Goal: Transaction & Acquisition: Purchase product/service

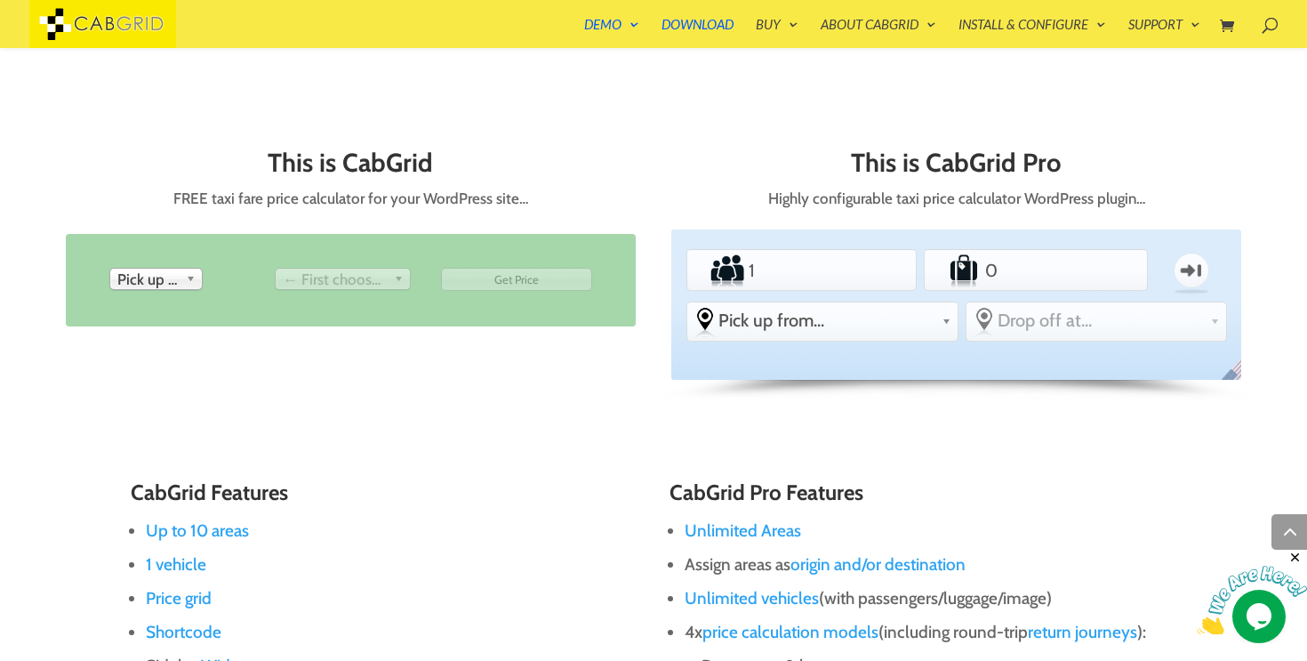
scroll to position [743, 0]
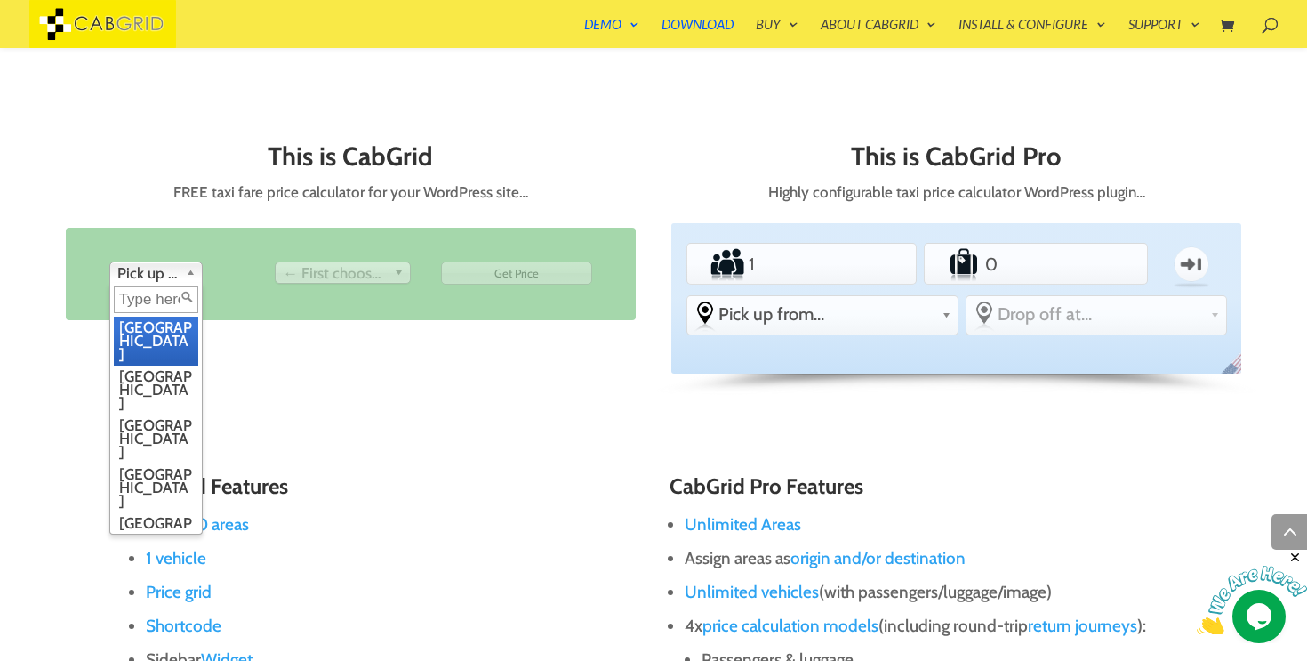
click at [133, 270] on span "Pick up from" at bounding box center [147, 272] width 61 height 21
click at [139, 414] on li "Manchester" at bounding box center [156, 438] width 84 height 49
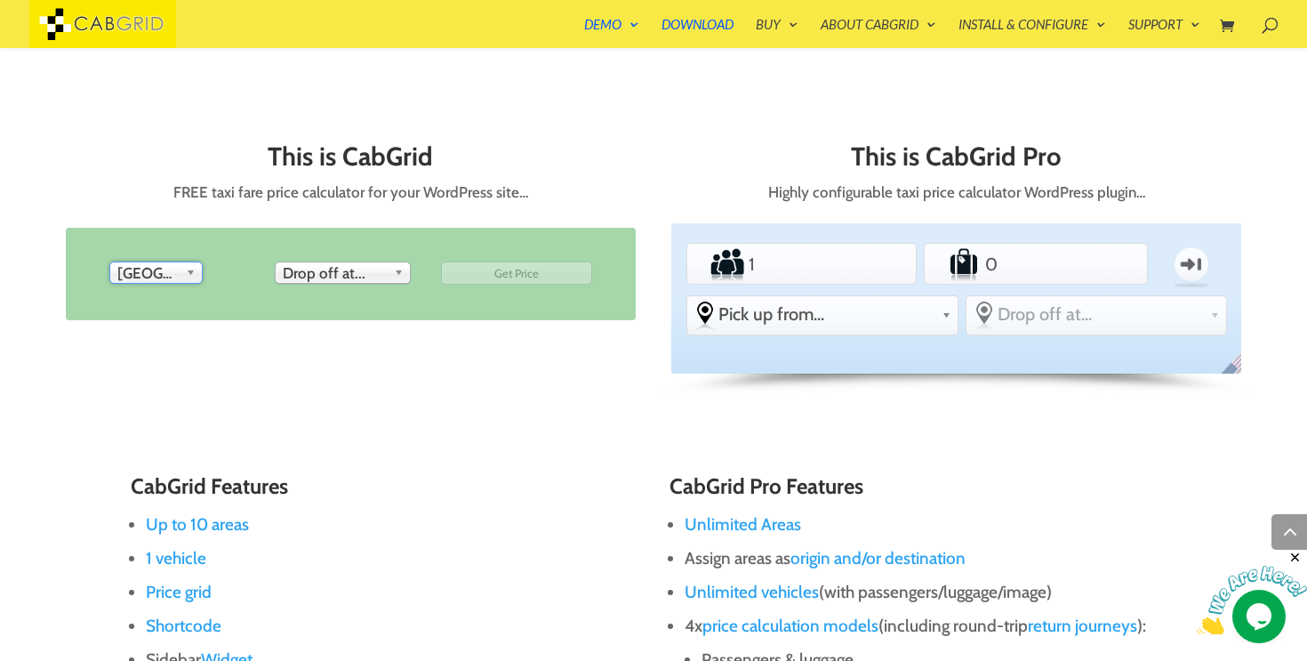
click at [339, 295] on ul "From Pick up from London Birmingham Manchester Edinburgh Leeds Bristol Glasgow …" at bounding box center [351, 273] width 564 height 69
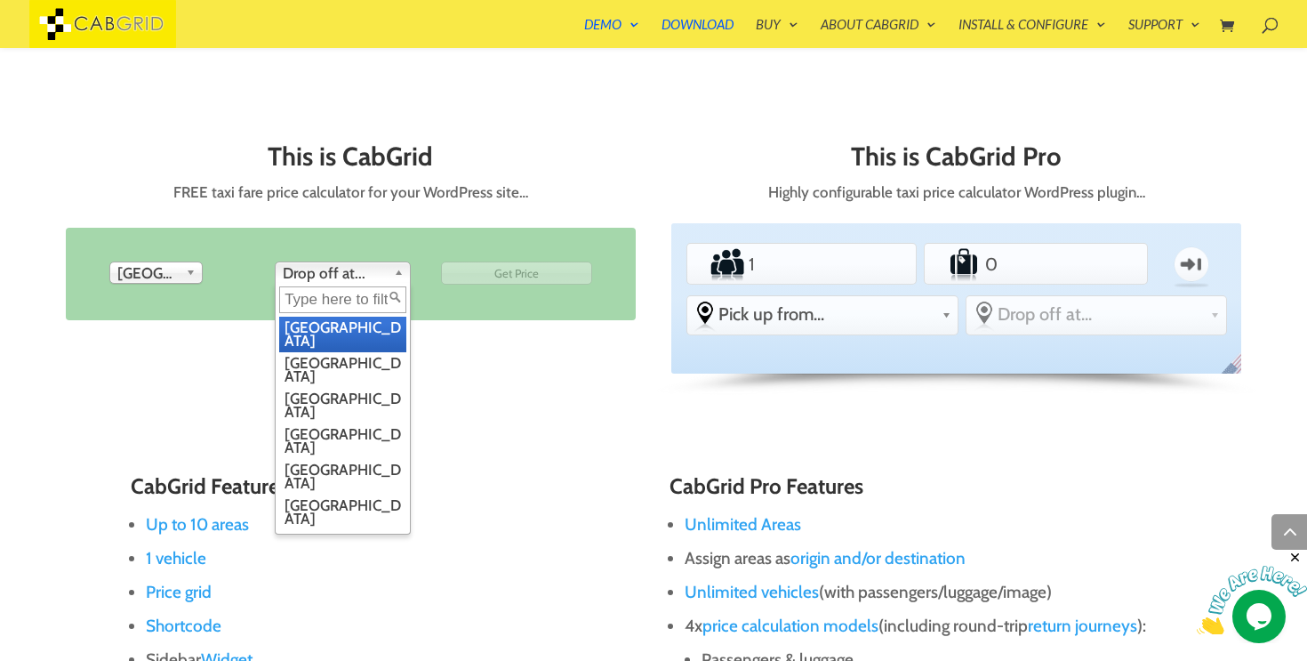
click at [336, 277] on span "Drop off at..." at bounding box center [335, 272] width 104 height 21
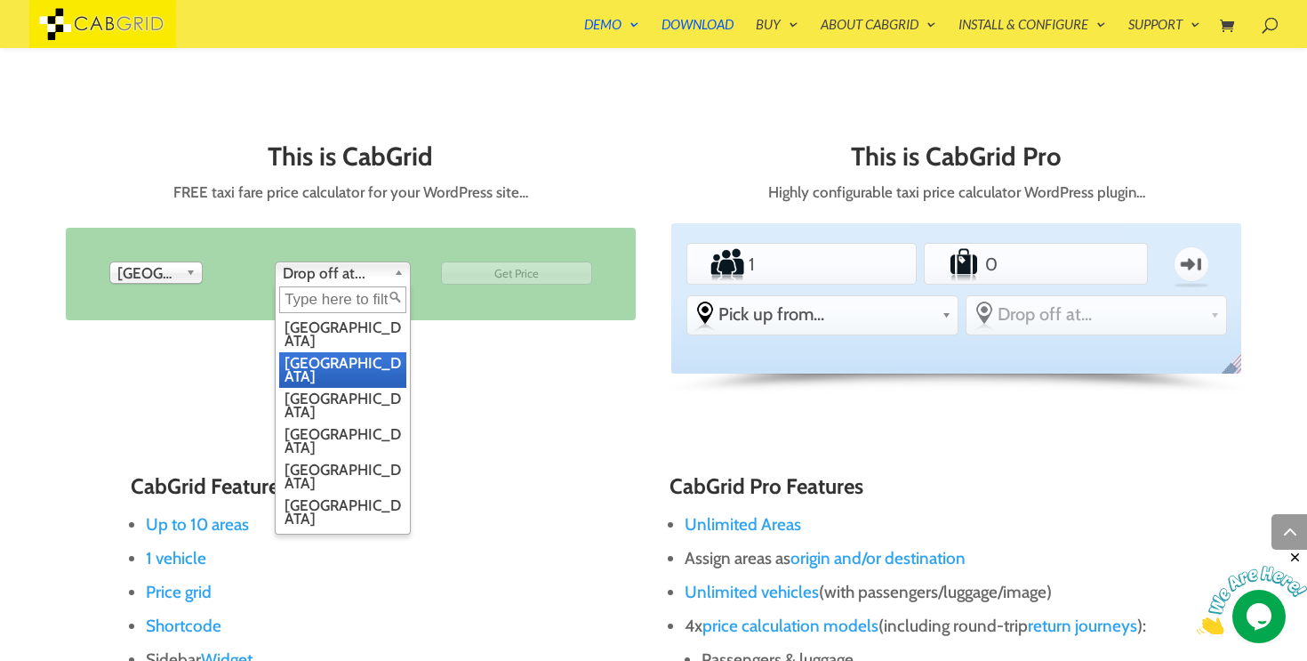
click at [333, 352] on li "Birmingham" at bounding box center [342, 370] width 127 height 36
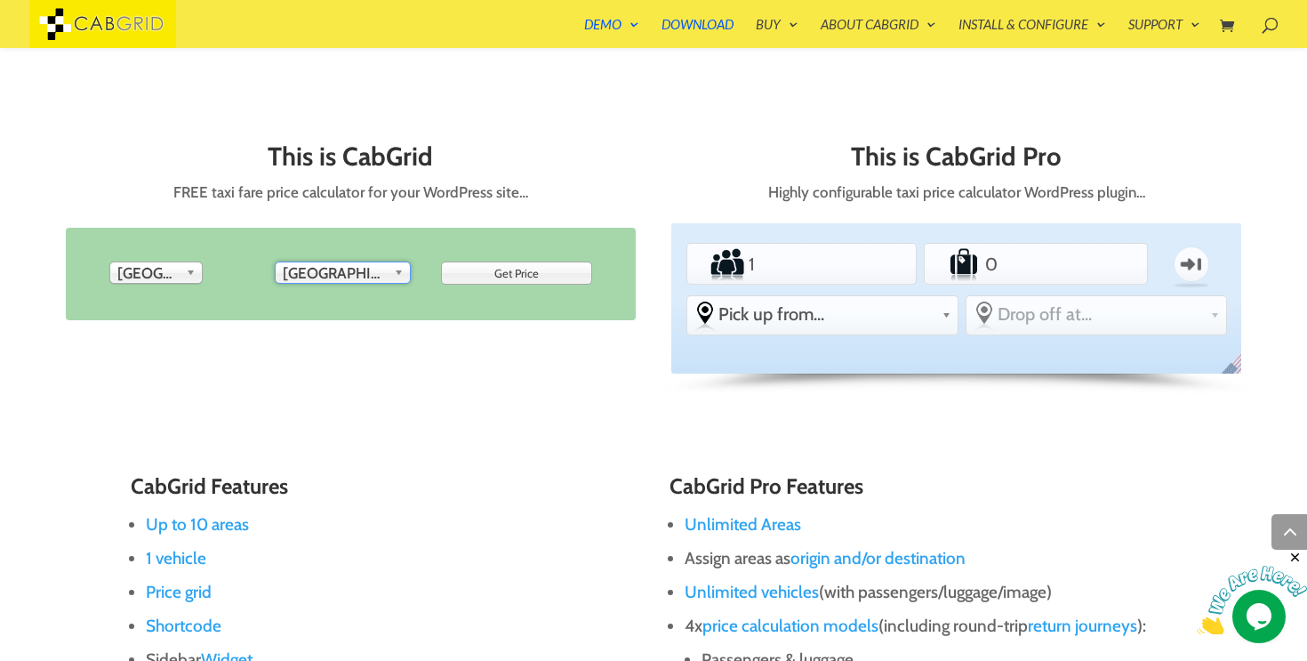
click at [494, 267] on input "Get Price" at bounding box center [516, 272] width 151 height 23
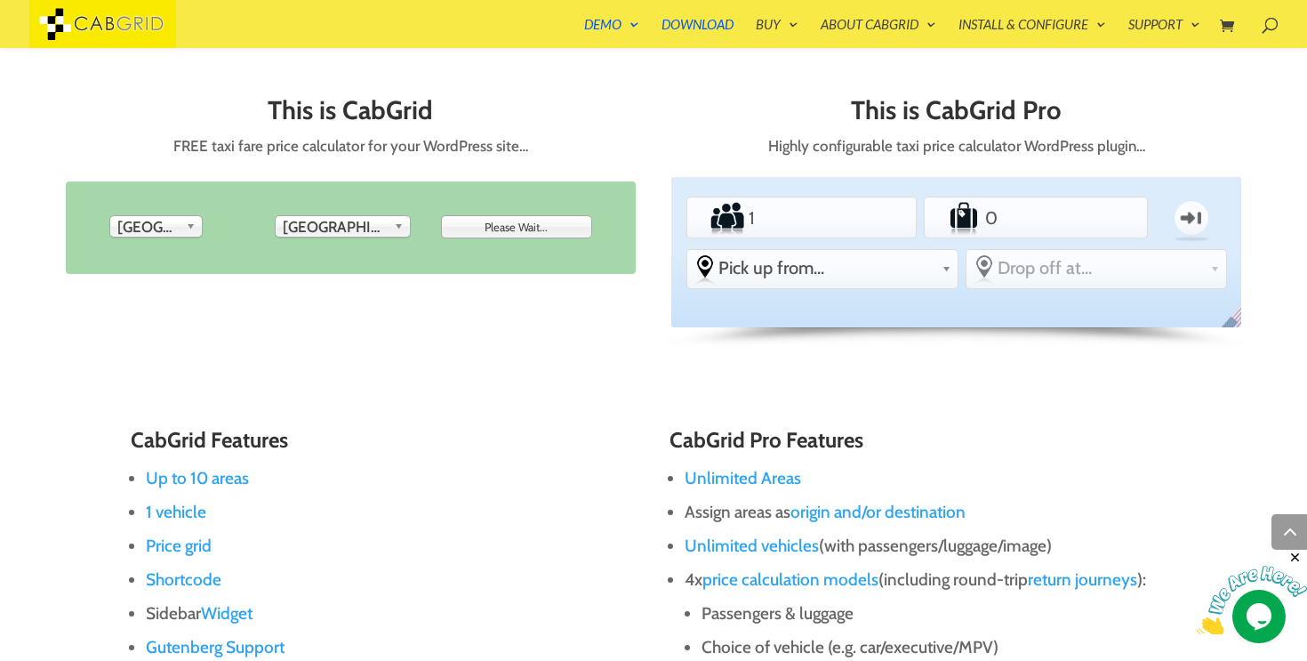
scroll to position [795, 0]
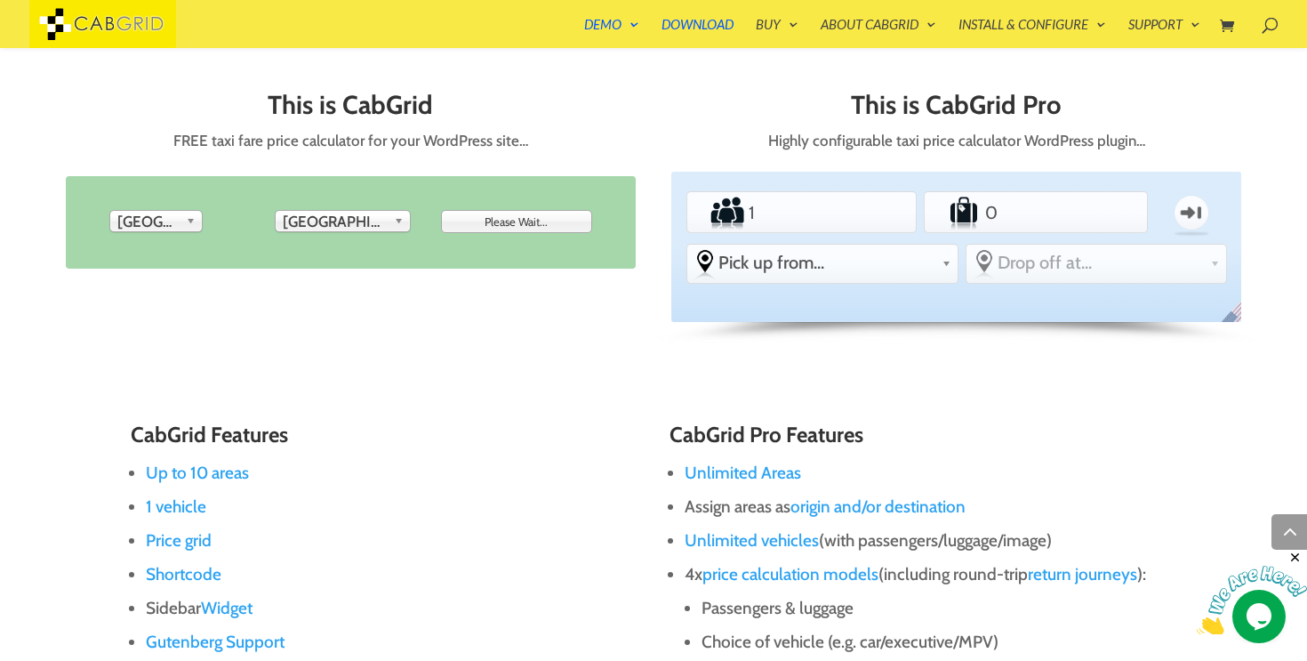
type input "Get Price"
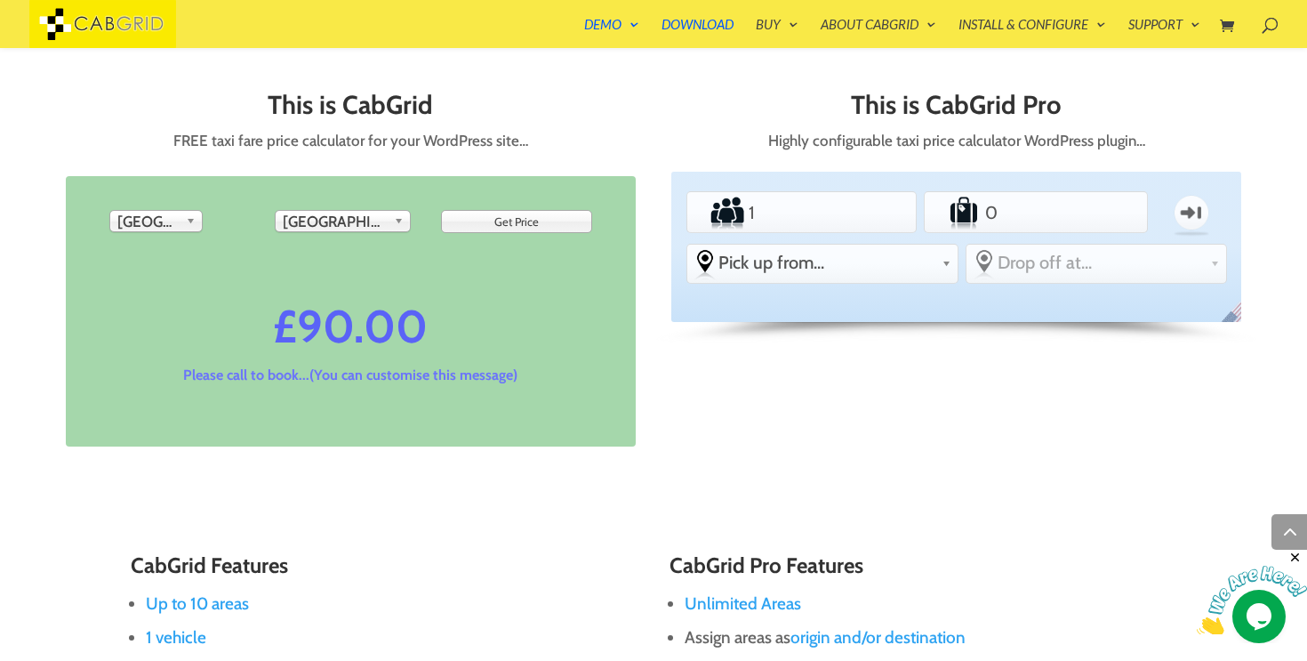
scroll to position [817, 0]
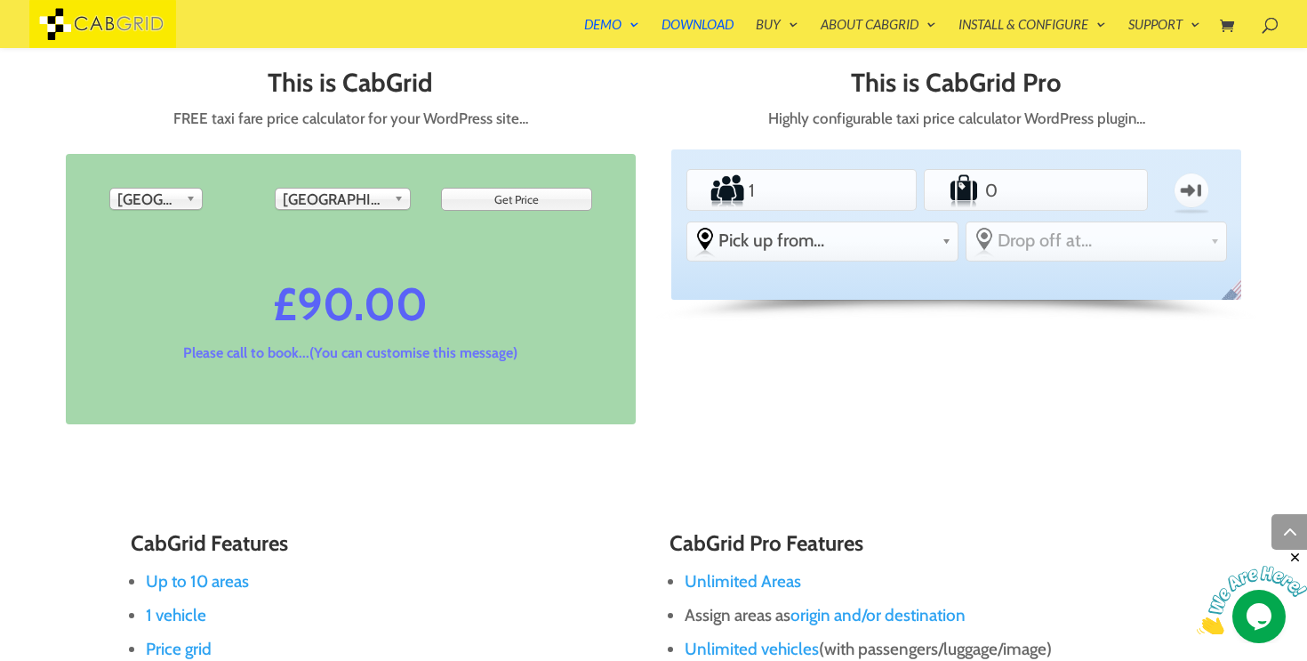
drag, startPoint x: 129, startPoint y: 365, endPoint x: 525, endPoint y: 359, distance: 395.8
click at [525, 359] on div "£ 90.00 Please call to book...(You can customise this message)" at bounding box center [351, 323] width 552 height 155
click at [519, 359] on p "Please call to book...(You can customise this message)" at bounding box center [351, 353] width 486 height 20
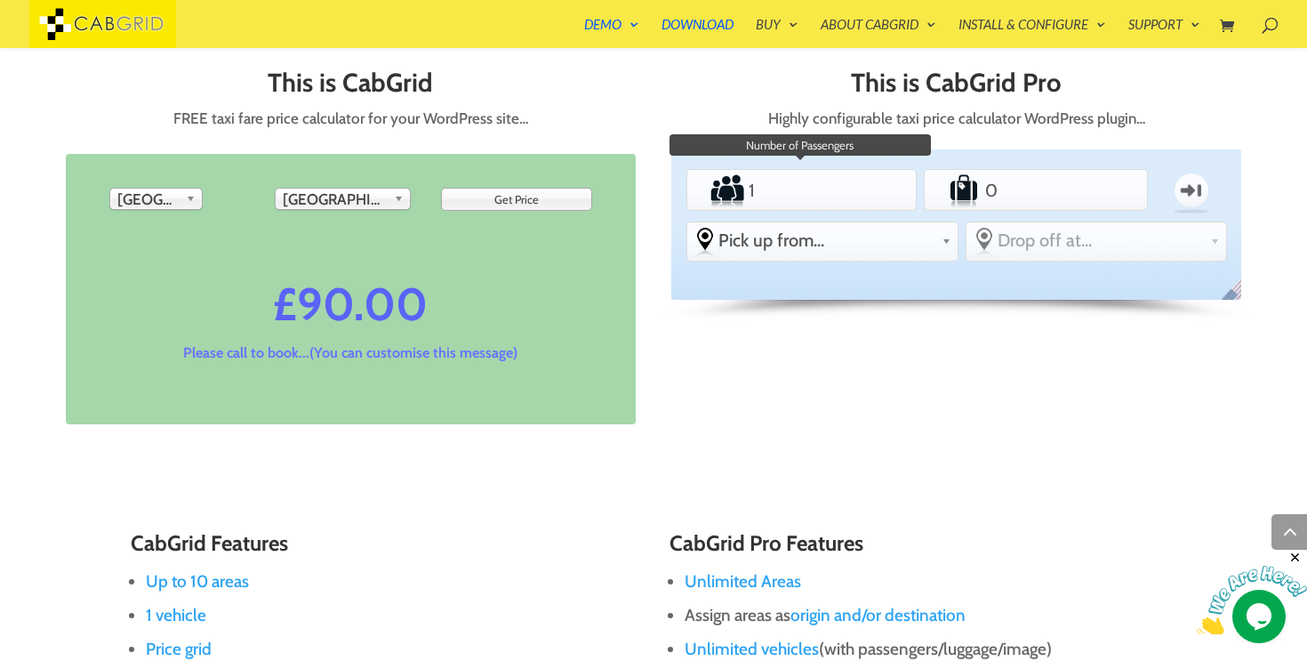
click at [836, 183] on input "1" at bounding box center [801, 191] width 112 height 36
click at [845, 184] on input "2" at bounding box center [801, 191] width 112 height 36
type input "3"
click at [845, 184] on input "3" at bounding box center [801, 191] width 112 height 36
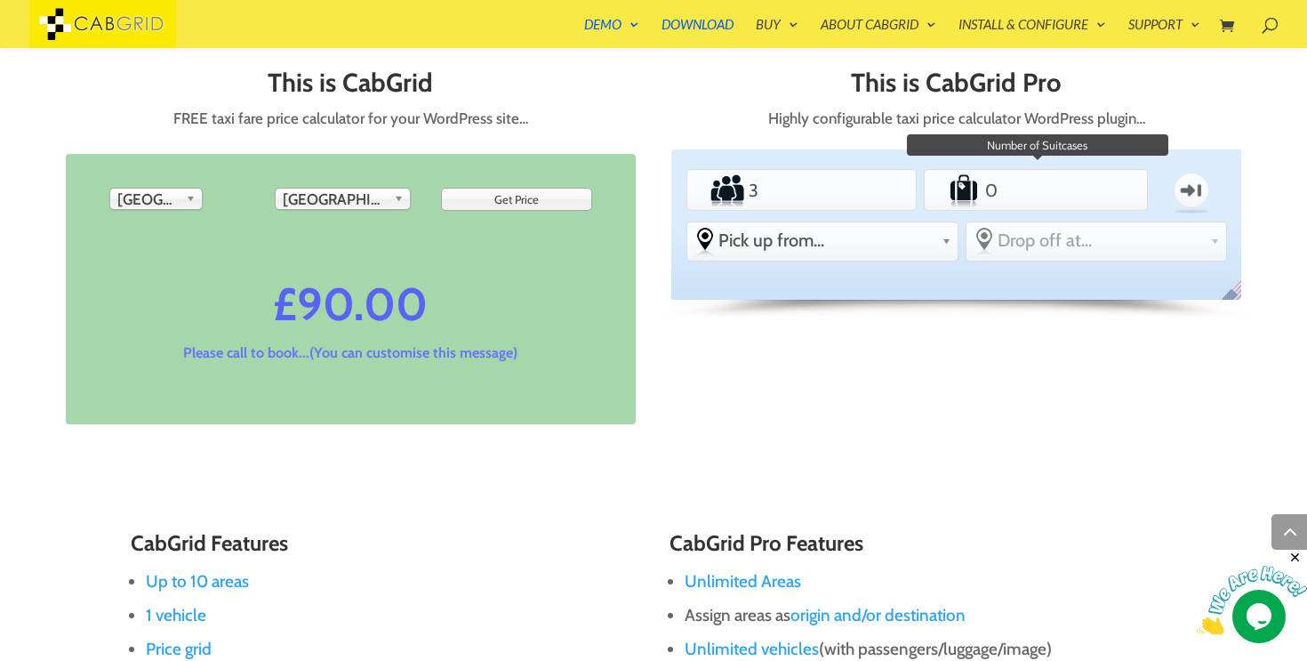
click at [1050, 185] on input "0" at bounding box center [1036, 191] width 109 height 36
click at [1082, 185] on input "1" at bounding box center [1036, 191] width 109 height 36
type input "2"
click at [1082, 185] on input "2" at bounding box center [1036, 191] width 109 height 36
click at [926, 259] on li "From Pick up from... -other Gatwick Airport Heathrow Airport Stansted London (C…" at bounding box center [823, 241] width 272 height 40
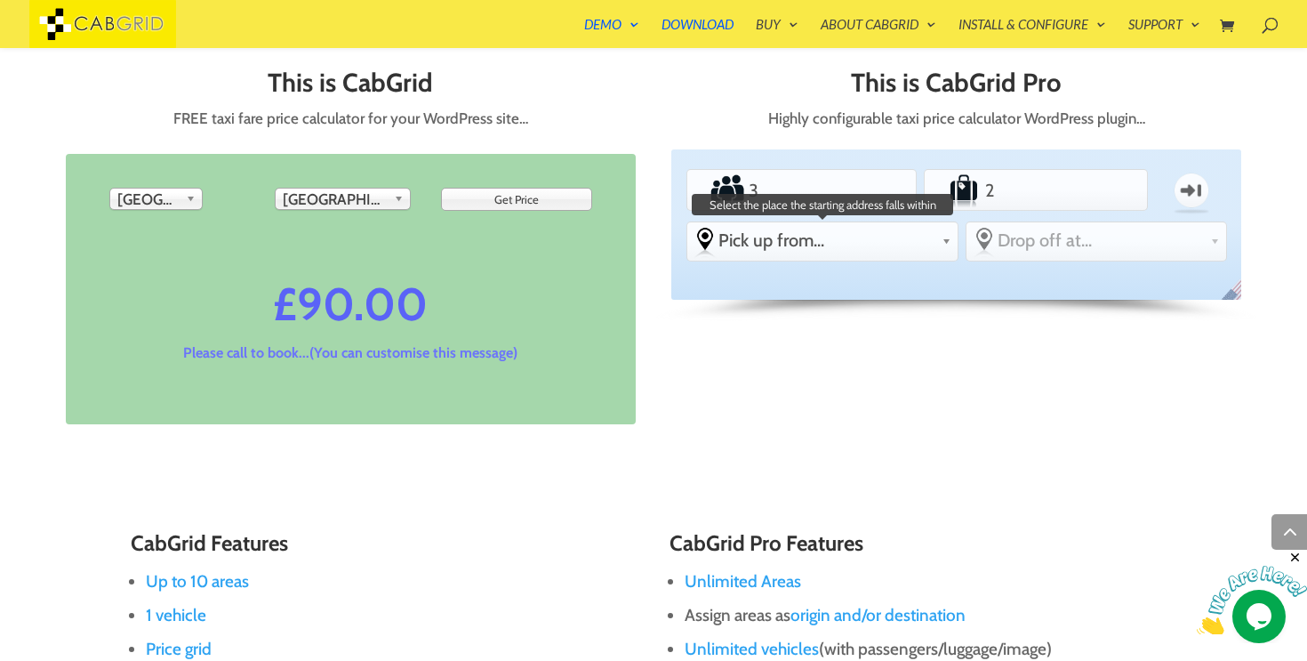
click at [923, 252] on link "Pick up from..." at bounding box center [822, 240] width 270 height 36
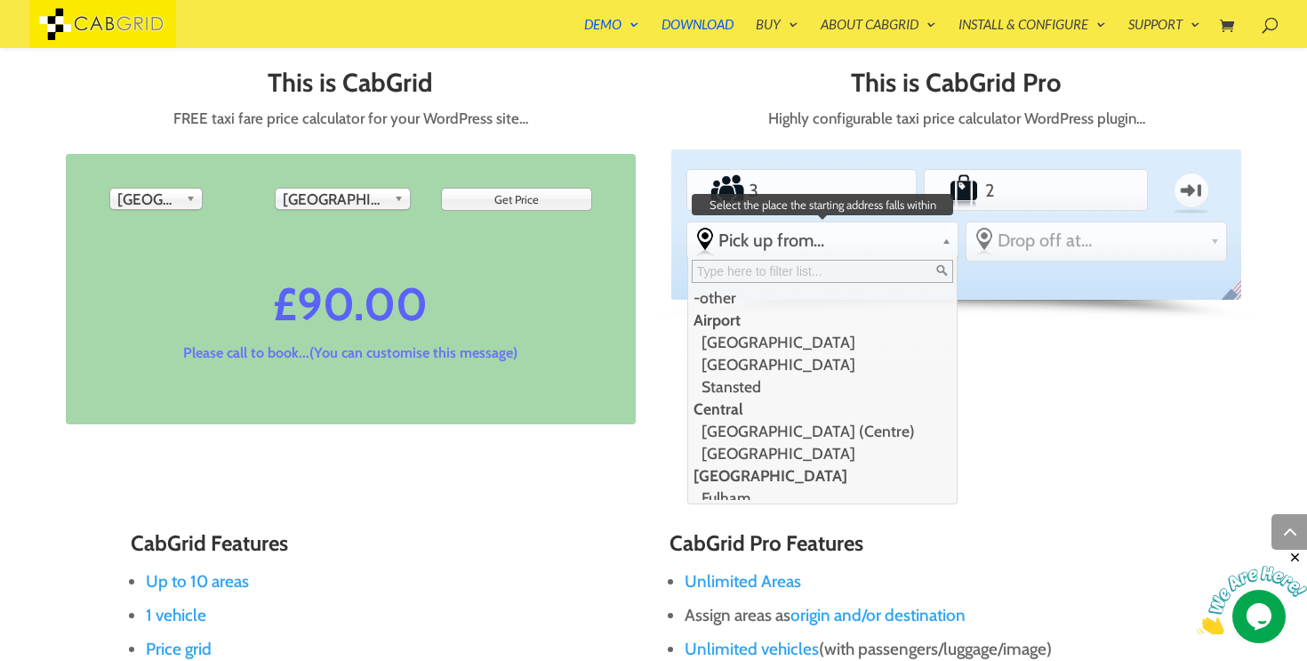
click at [845, 414] on li "Central" at bounding box center [820, 409] width 265 height 22
click at [799, 425] on li "London (Centre)" at bounding box center [820, 431] width 265 height 22
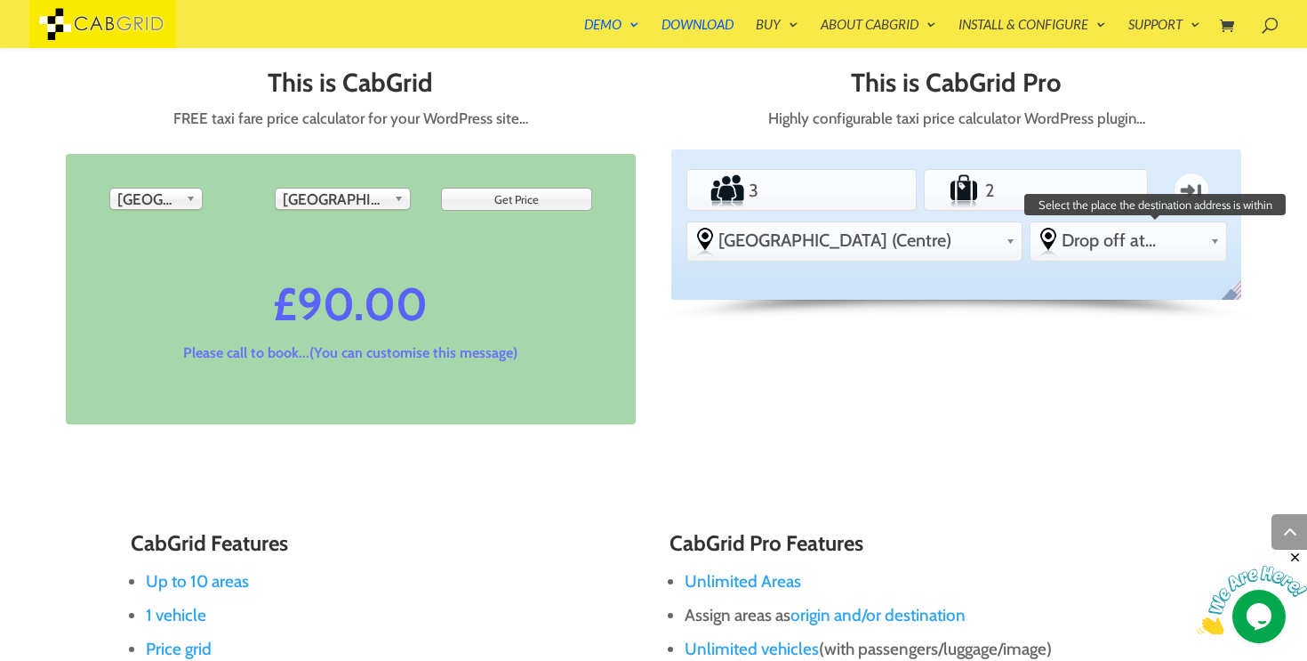
click at [1129, 236] on span "Drop off at..." at bounding box center [1132, 239] width 141 height 21
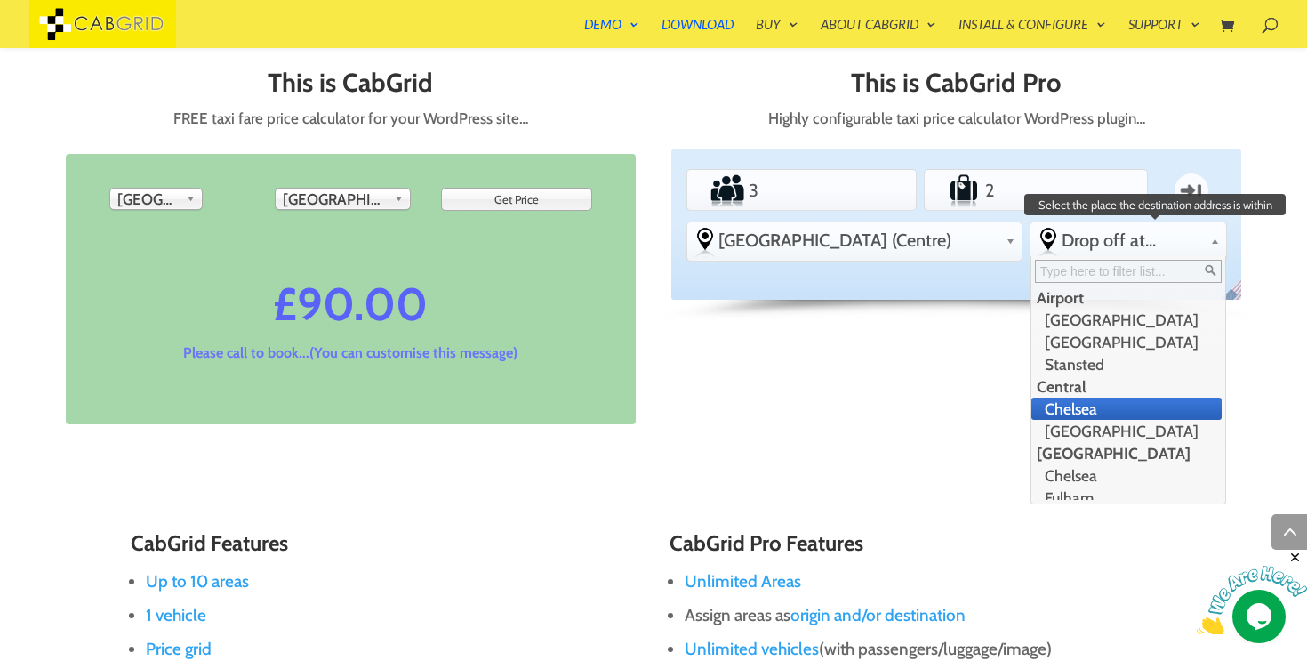
click at [1099, 409] on li "Chelsea" at bounding box center [1127, 409] width 190 height 22
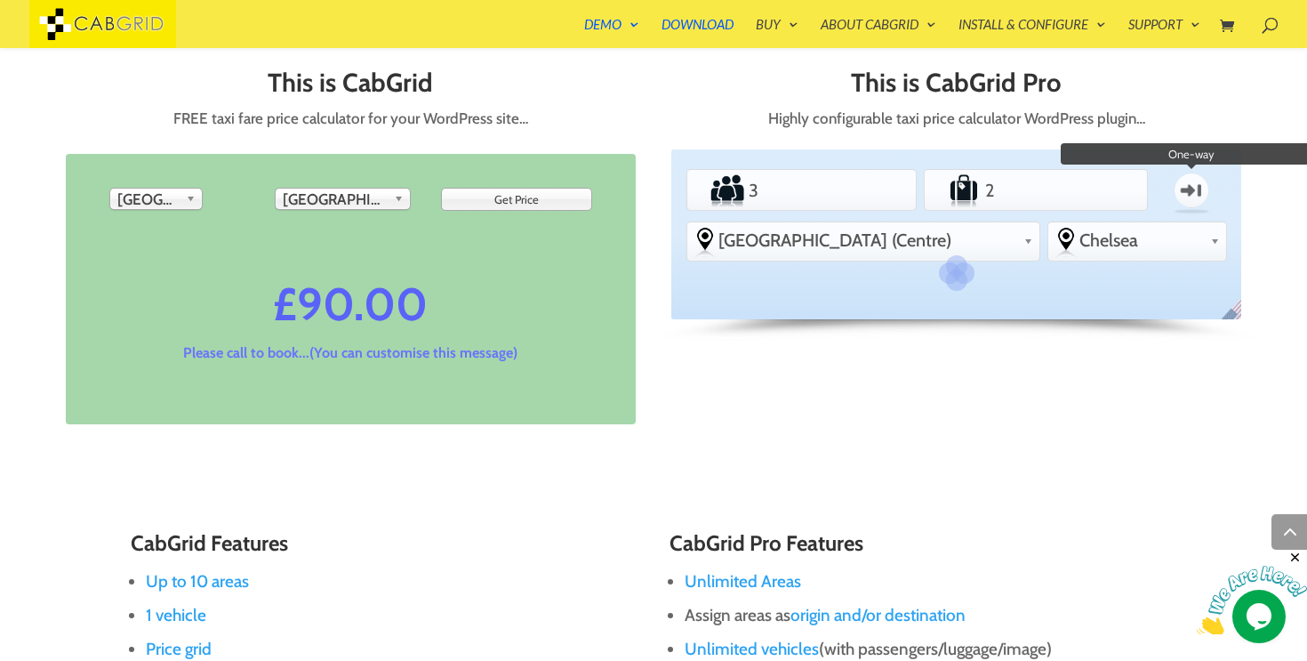
click at [1201, 189] on label "One-way" at bounding box center [1191, 191] width 67 height 52
click at [0, 0] on input "One-way" at bounding box center [0, 0] width 0 height 0
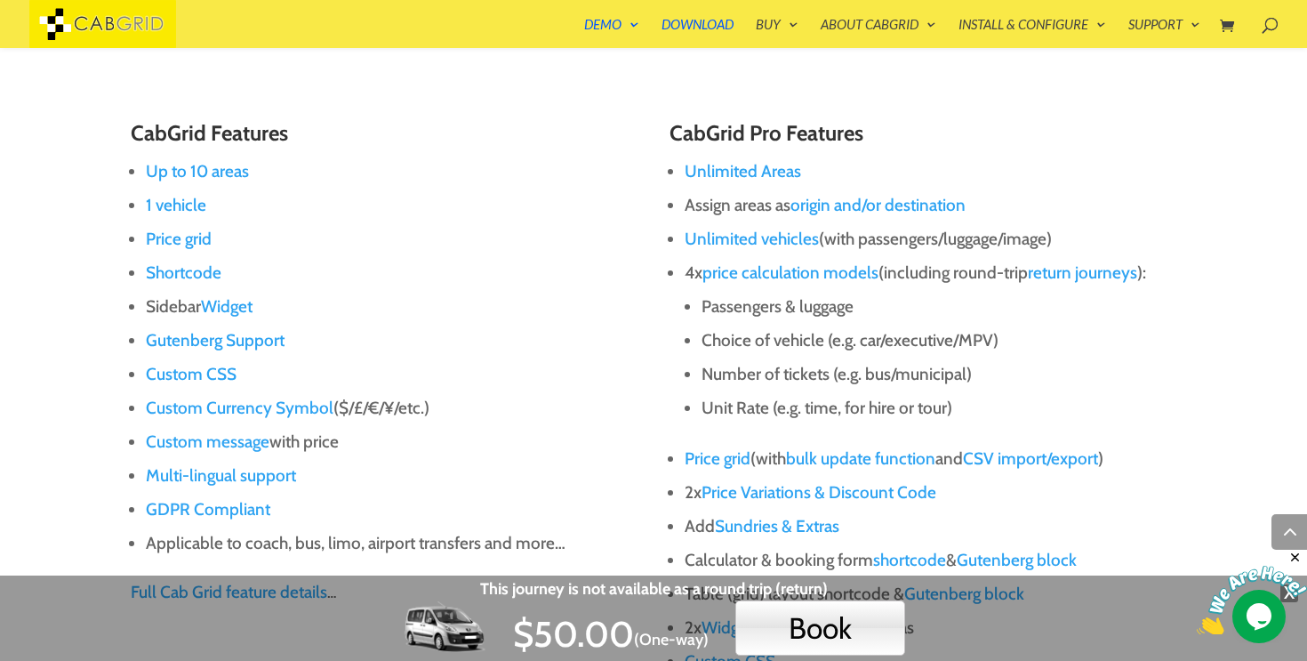
scroll to position [1479, 0]
click at [1298, 556] on icon "Close" at bounding box center [1296, 558] width 16 height 16
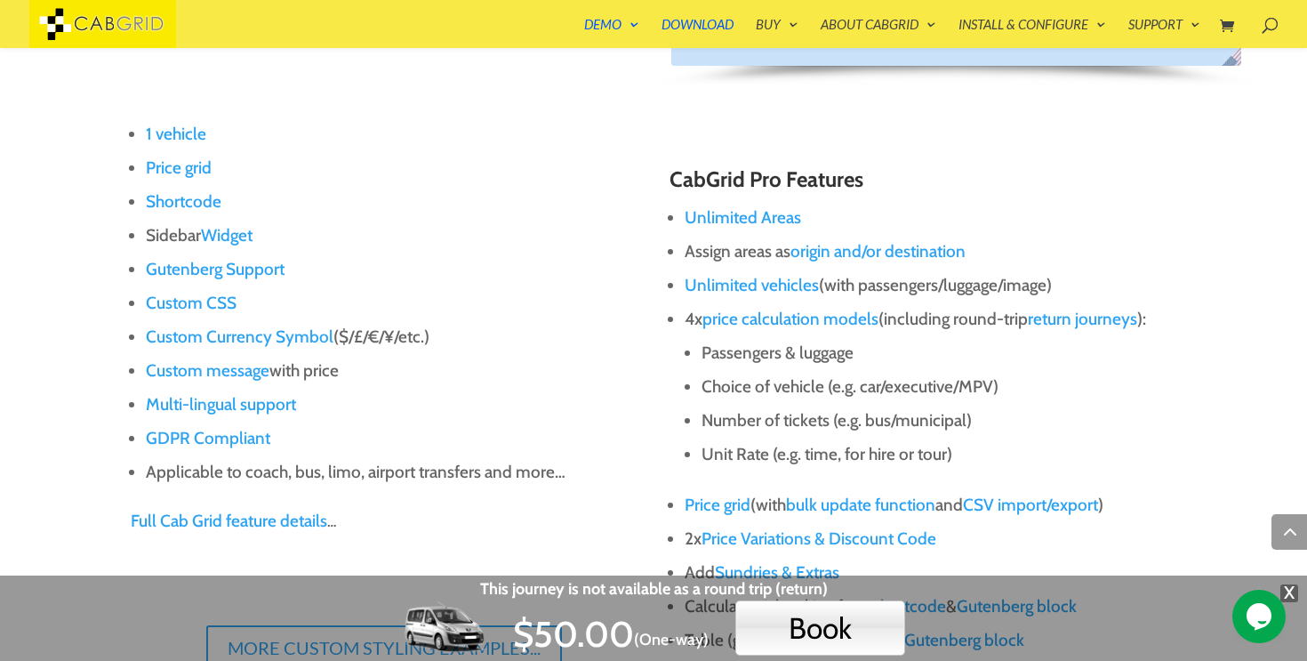
scroll to position [0, 0]
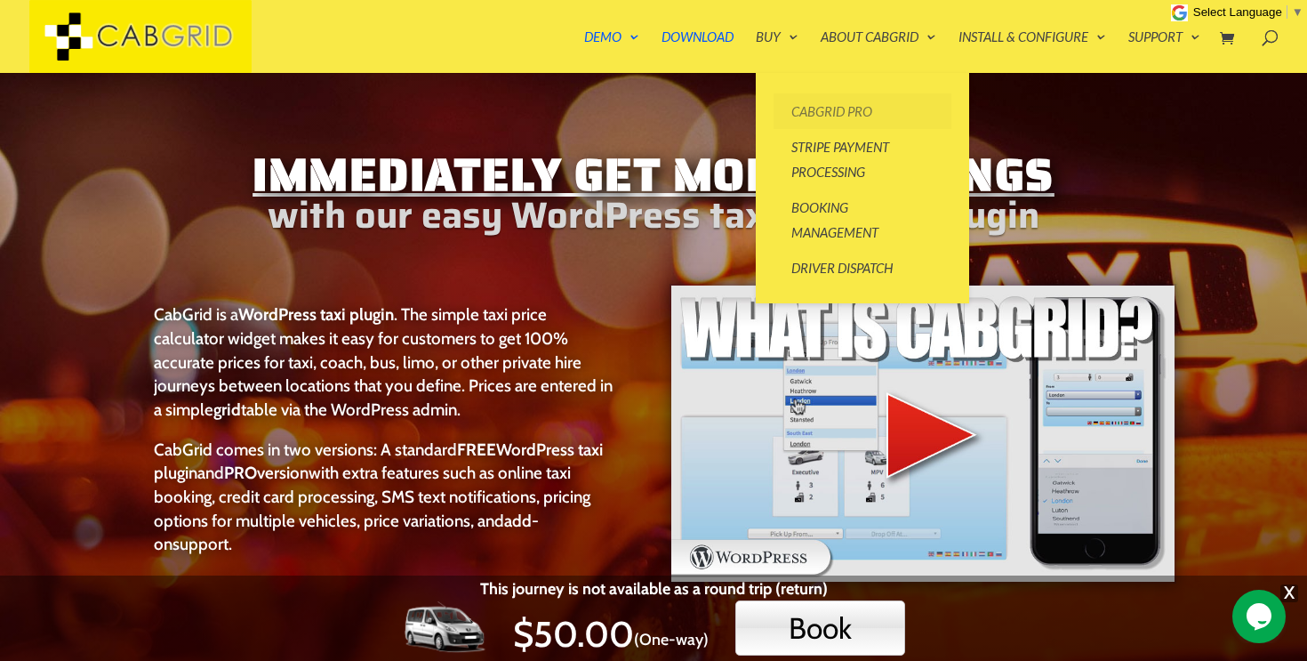
click at [814, 104] on link "CabGrid Pro" at bounding box center [863, 111] width 178 height 36
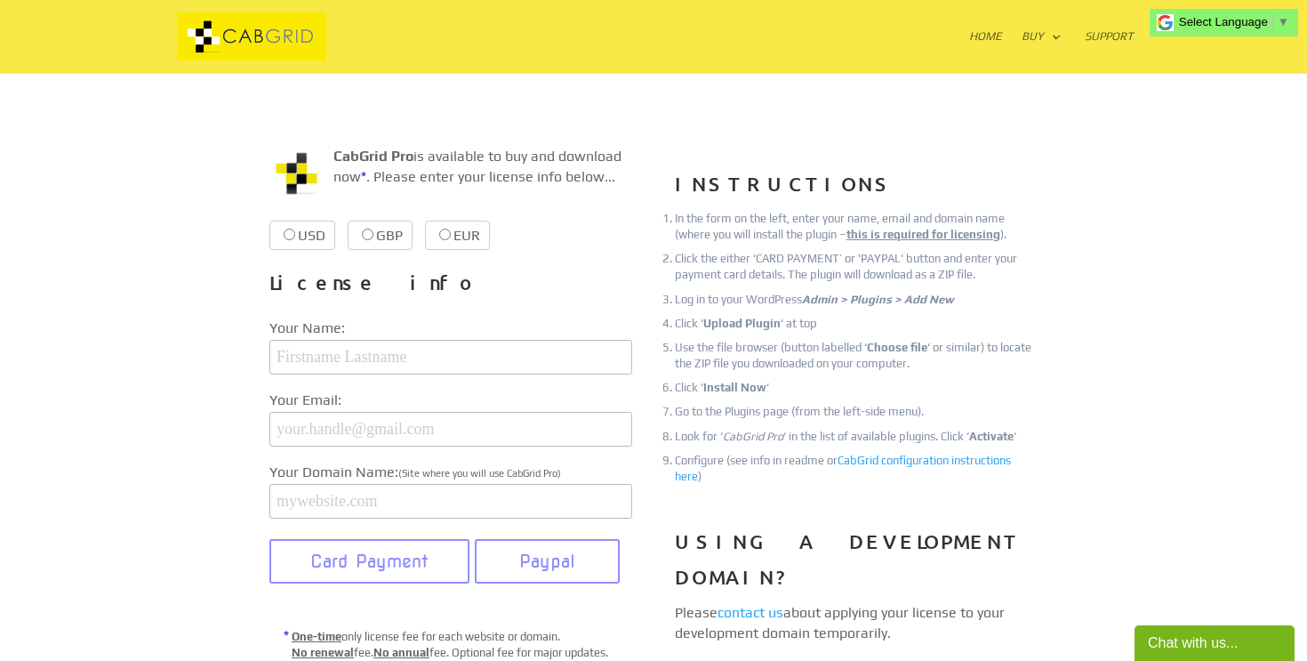
click at [309, 239] on label "USD $39.99 $39.99" at bounding box center [302, 235] width 66 height 29
click at [295, 239] on input "USD $39.99 $39.99" at bounding box center [290, 235] width 12 height 12
radio input "true"
click at [451, 236] on label "GBP £37.99 £37.99" at bounding box center [423, 235] width 65 height 29
click at [417, 236] on input "GBP £37.99 £37.99" at bounding box center [412, 235] width 12 height 12
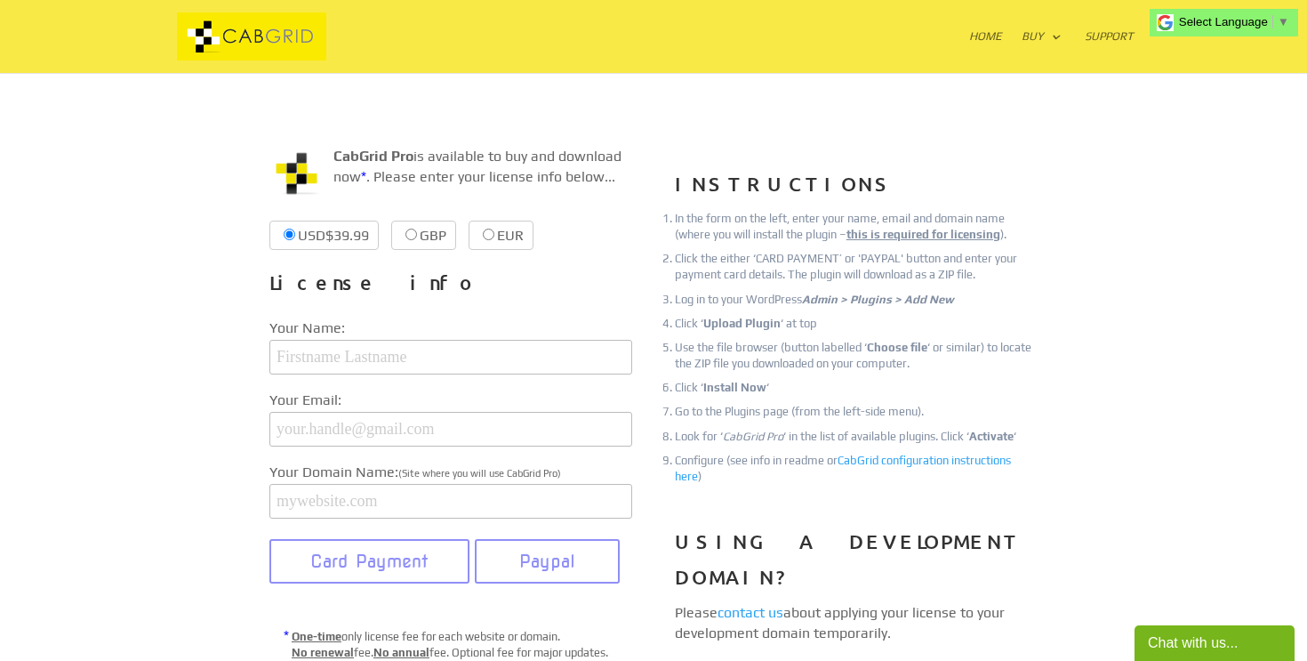
radio input "true"
click at [486, 236] on label "EUR €38.99 €38.99" at bounding box center [501, 235] width 65 height 29
click at [486, 236] on input "EUR €38.99 €38.99" at bounding box center [489, 235] width 12 height 12
radio input "true"
click at [312, 237] on label "USD $39.99 $39.99" at bounding box center [302, 235] width 66 height 29
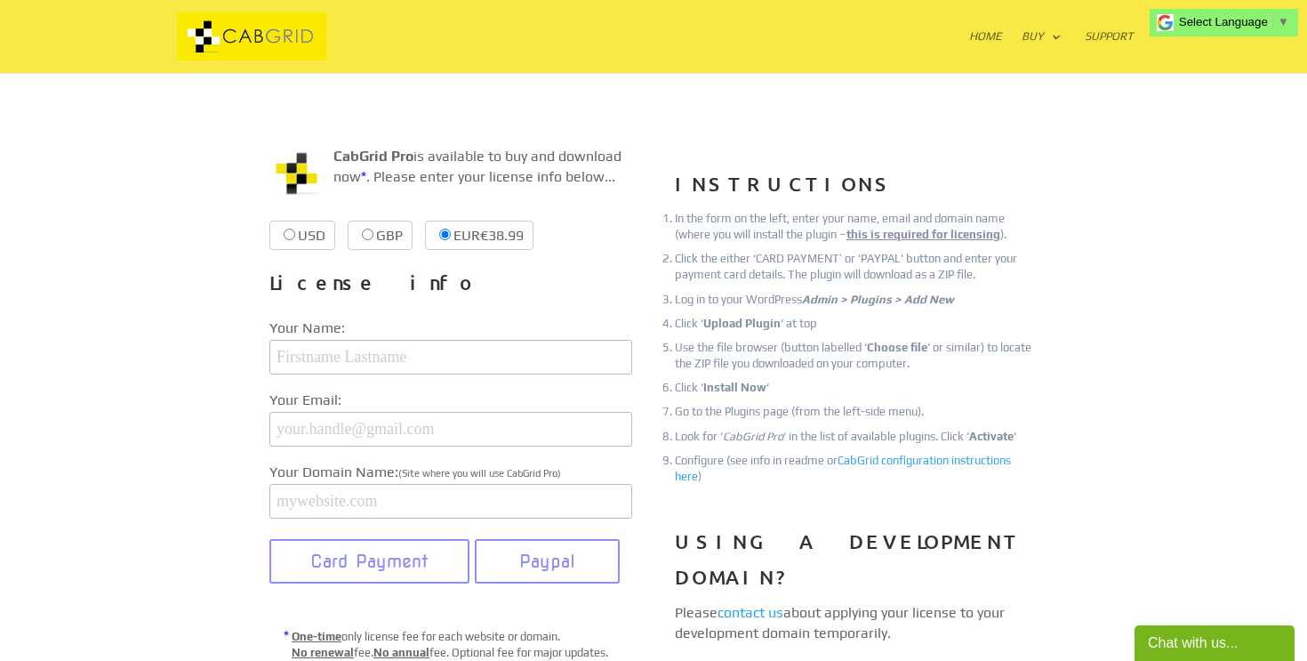
click at [295, 237] on input "USD $39.99 $39.99" at bounding box center [290, 235] width 12 height 12
radio input "true"
